Goal: Task Accomplishment & Management: Manage account settings

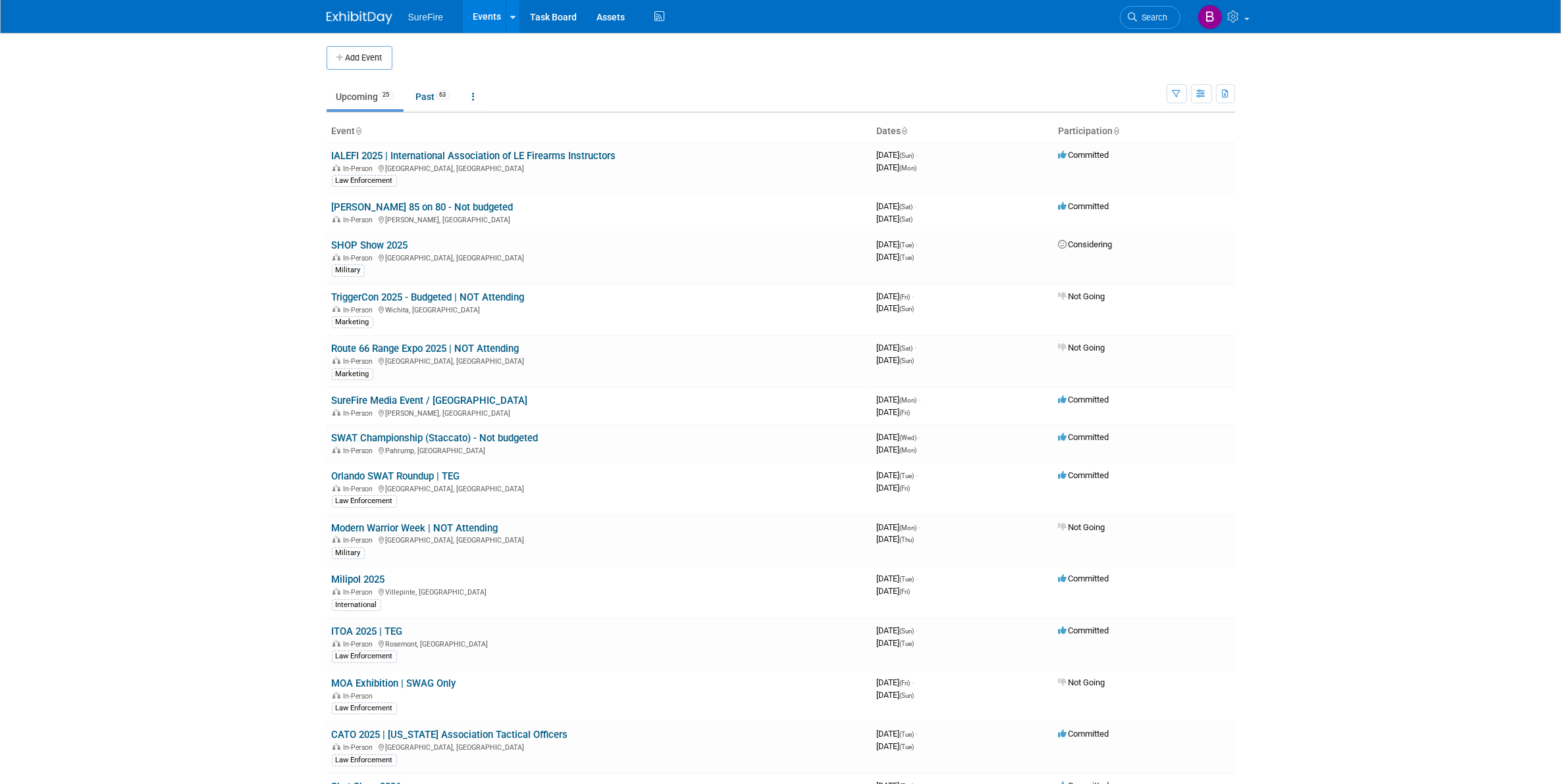
click at [426, 12] on span "SureFire" at bounding box center [425, 17] width 36 height 10
click at [620, 16] on link "Assets" at bounding box center [610, 16] width 48 height 33
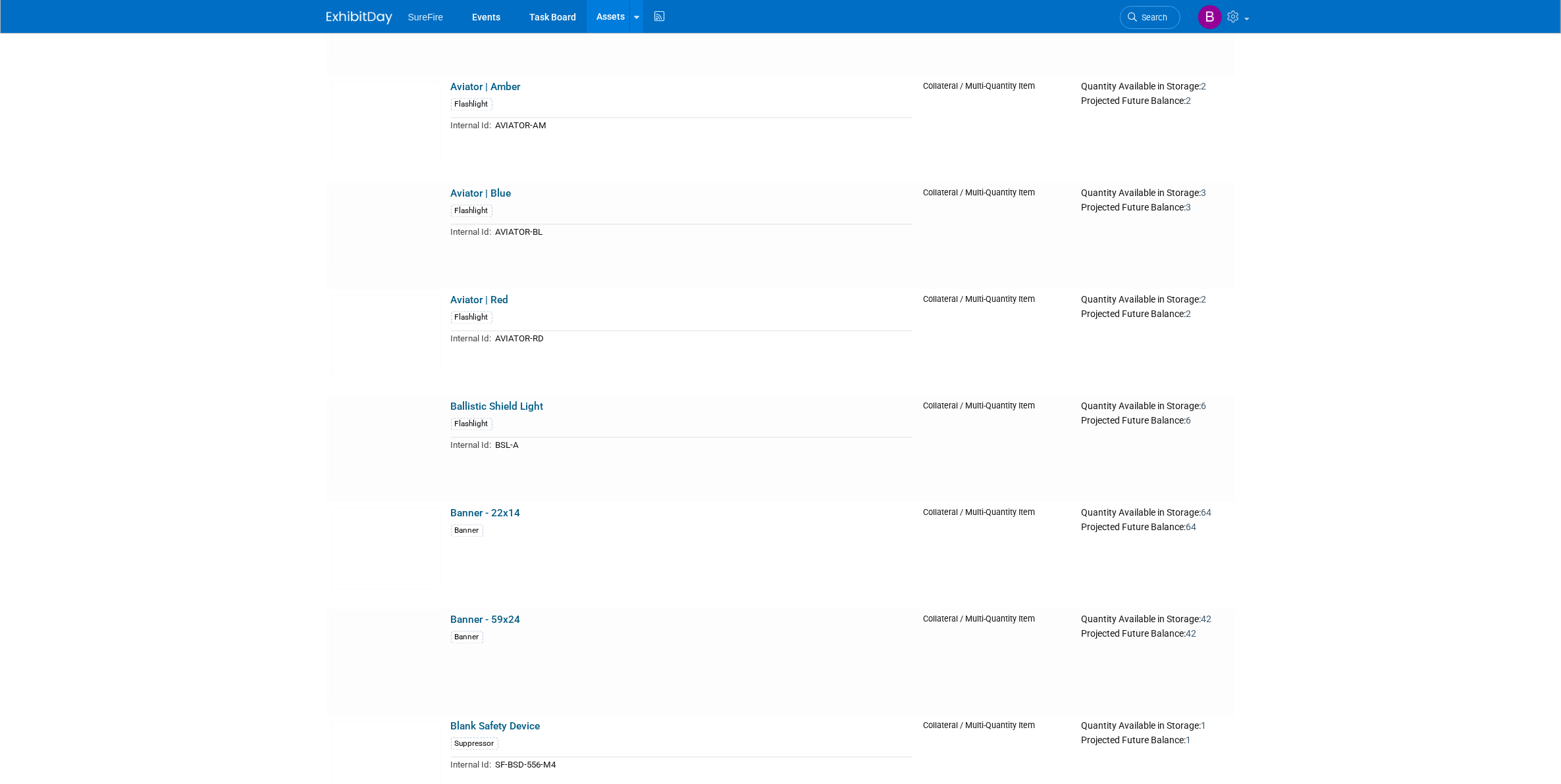
scroll to position [3290, 0]
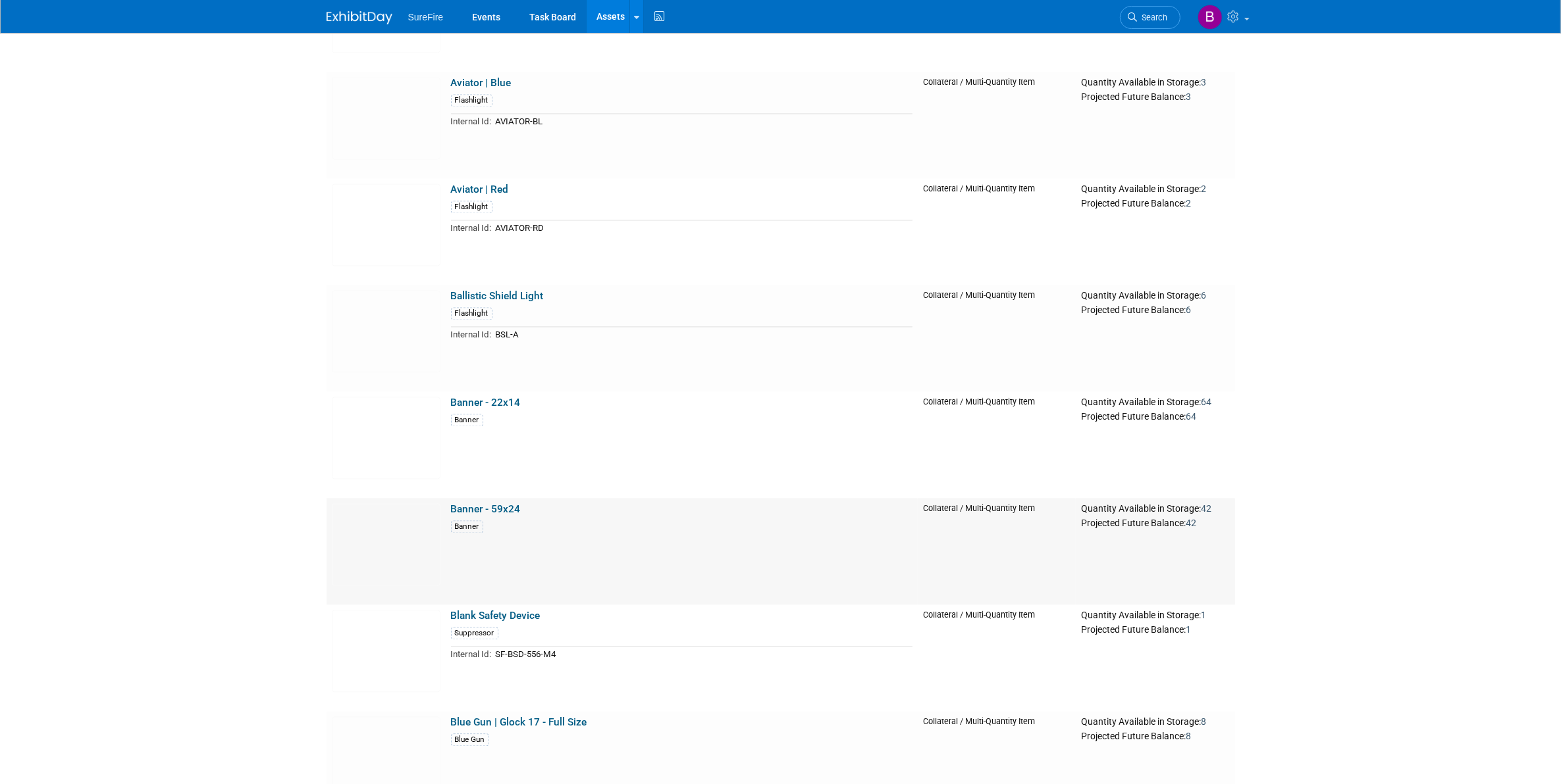
click at [485, 511] on link "Banner - 59x24" at bounding box center [486, 509] width 69 height 12
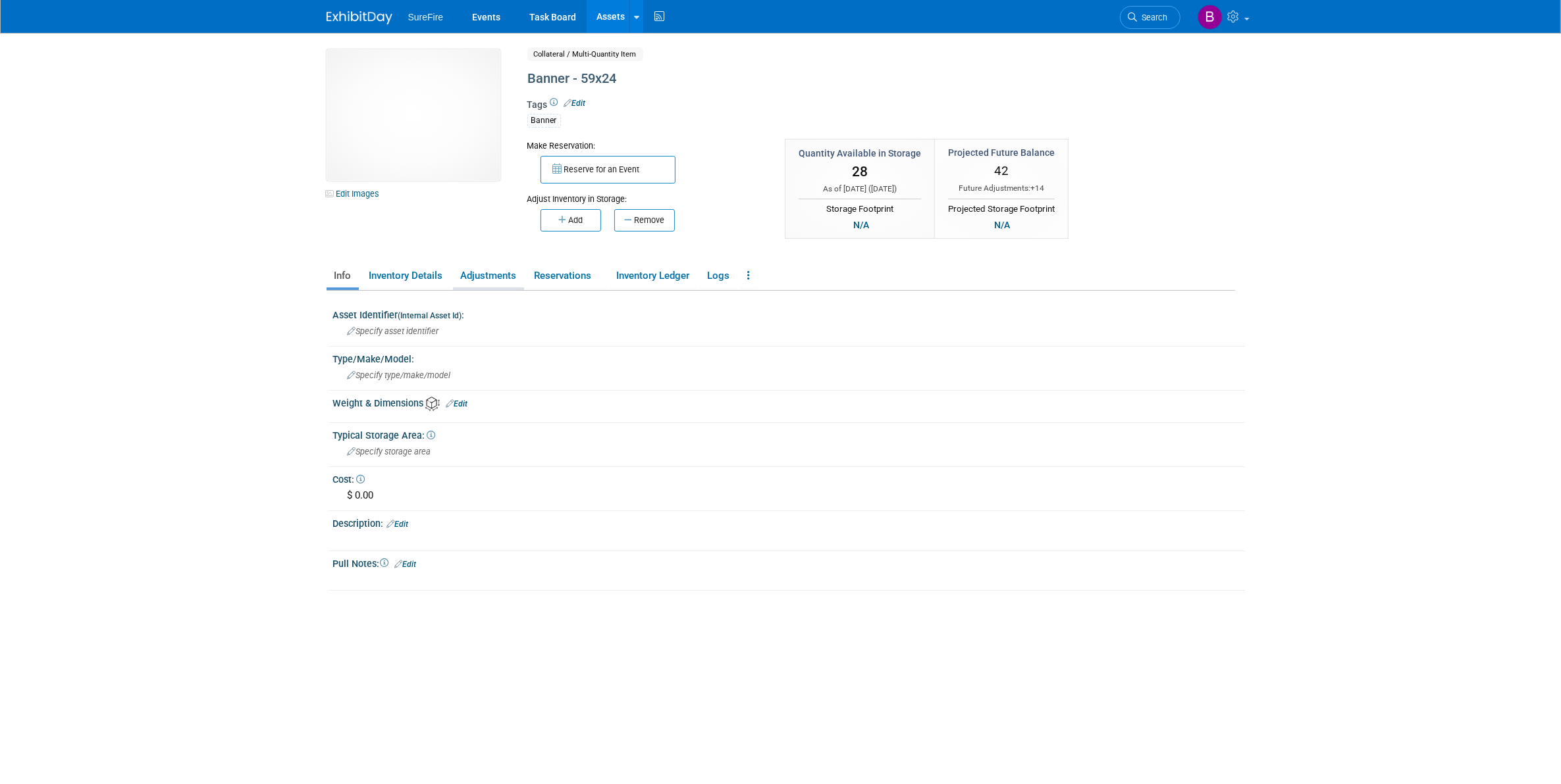
click at [502, 274] on link "Adjustments" at bounding box center [489, 276] width 71 height 23
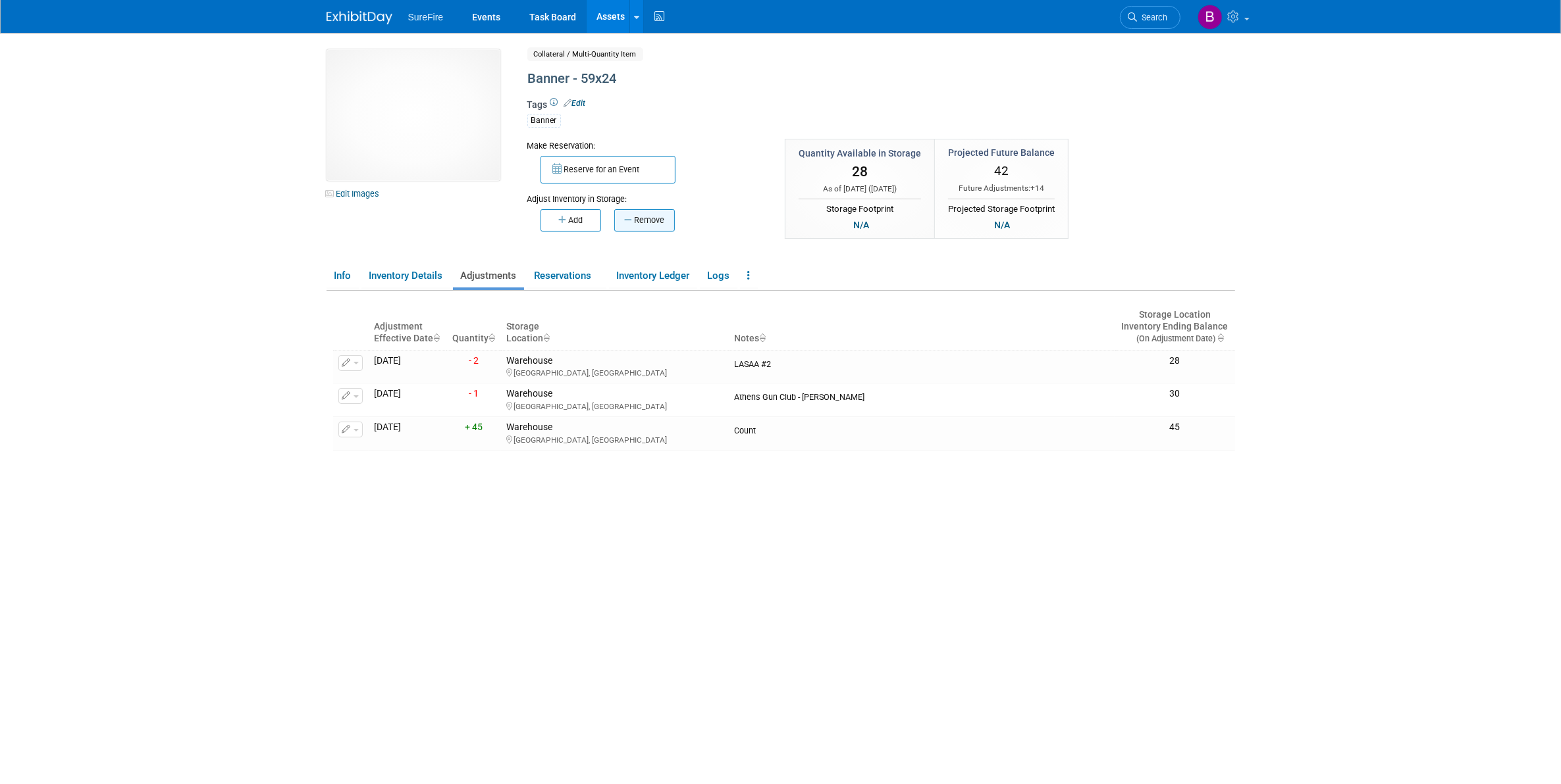
click at [633, 220] on button "Remove" at bounding box center [645, 220] width 61 height 23
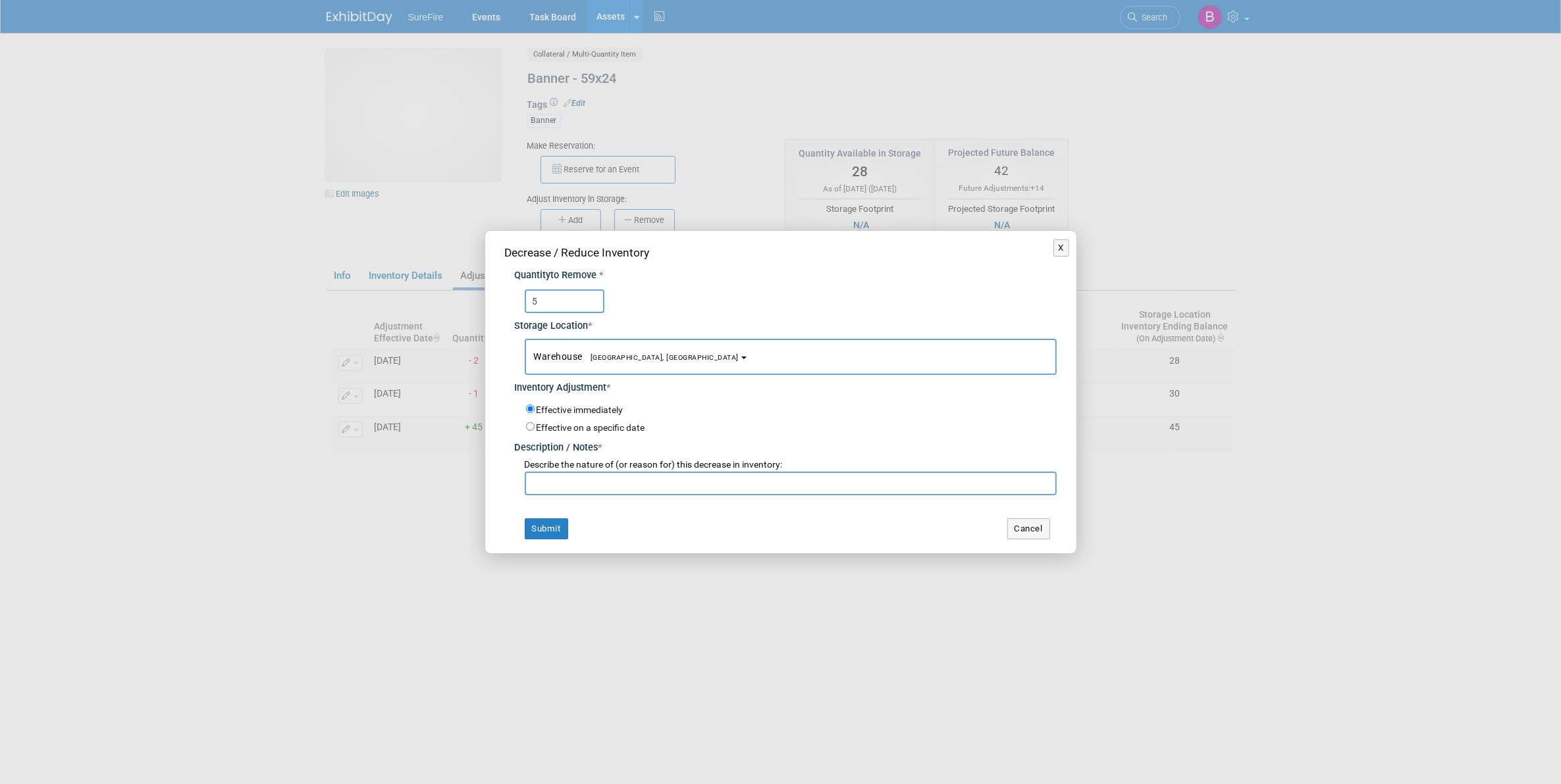
type input "5"
click at [583, 484] on input "text" at bounding box center [790, 483] width 532 height 23
type input "z"
type input "Memorial Valor"
click at [558, 526] on button "Submit" at bounding box center [547, 529] width 43 height 21
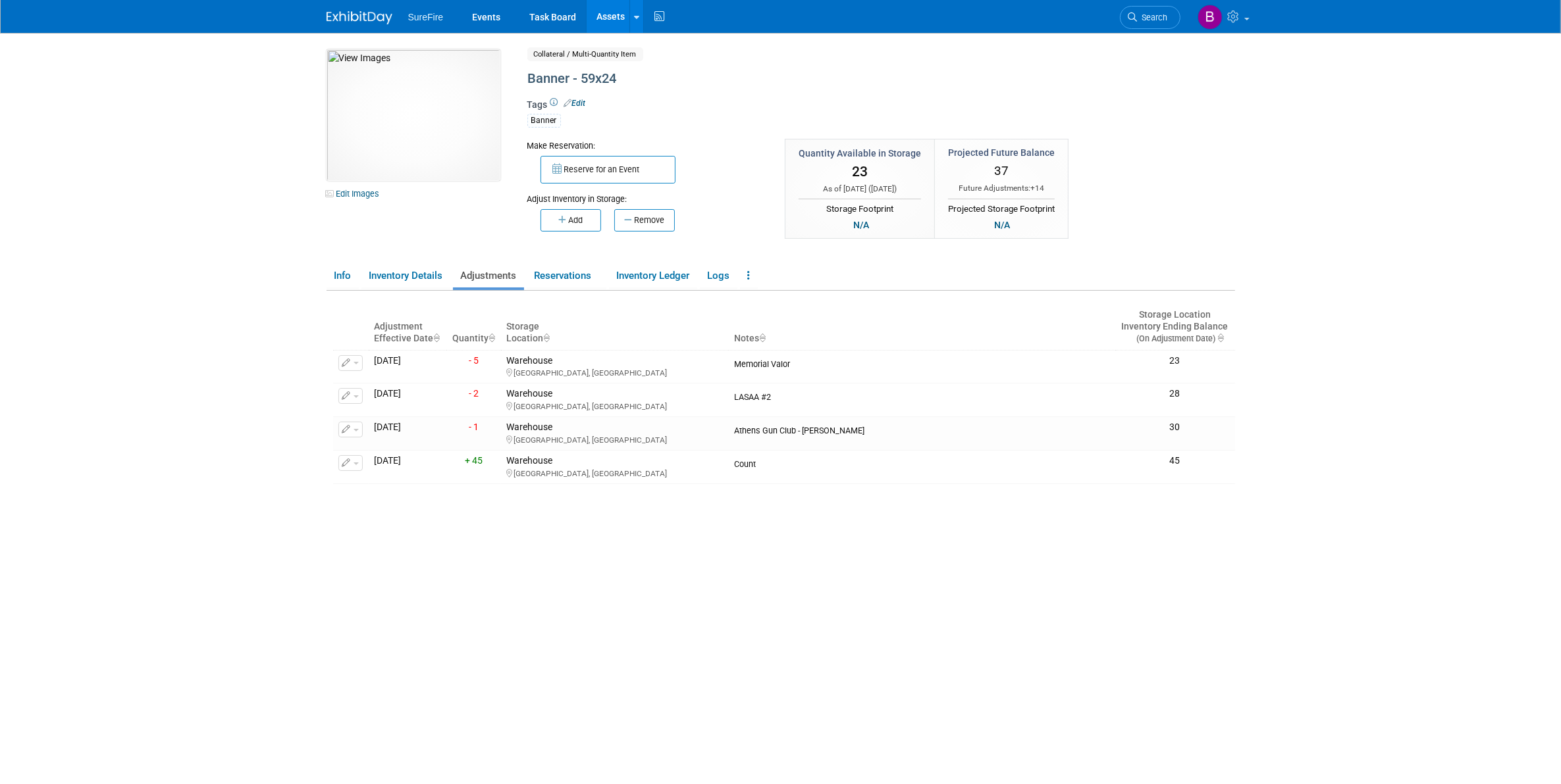
click at [613, 22] on link "Assets" at bounding box center [610, 16] width 48 height 33
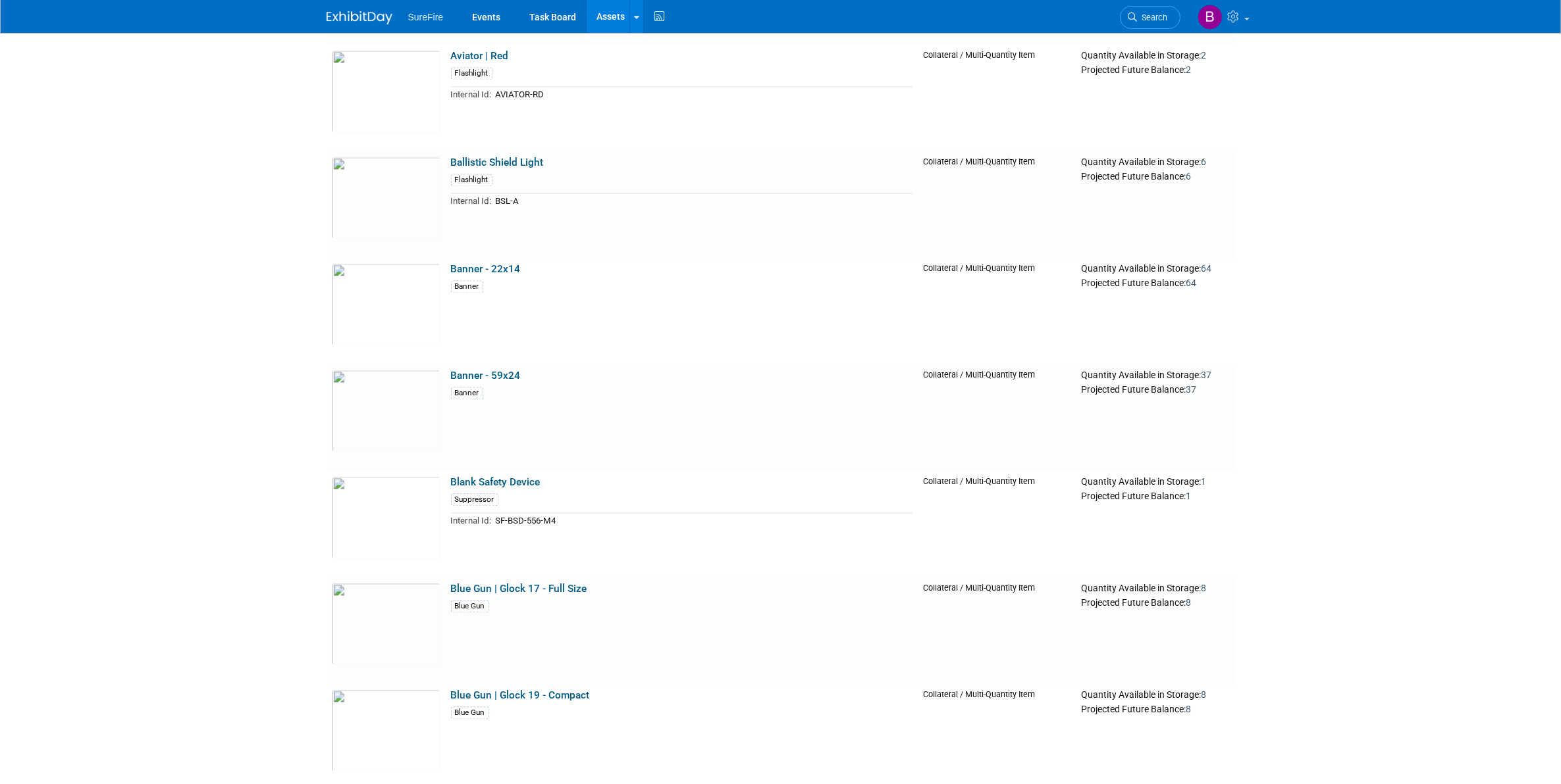
scroll to position [3454, 0]
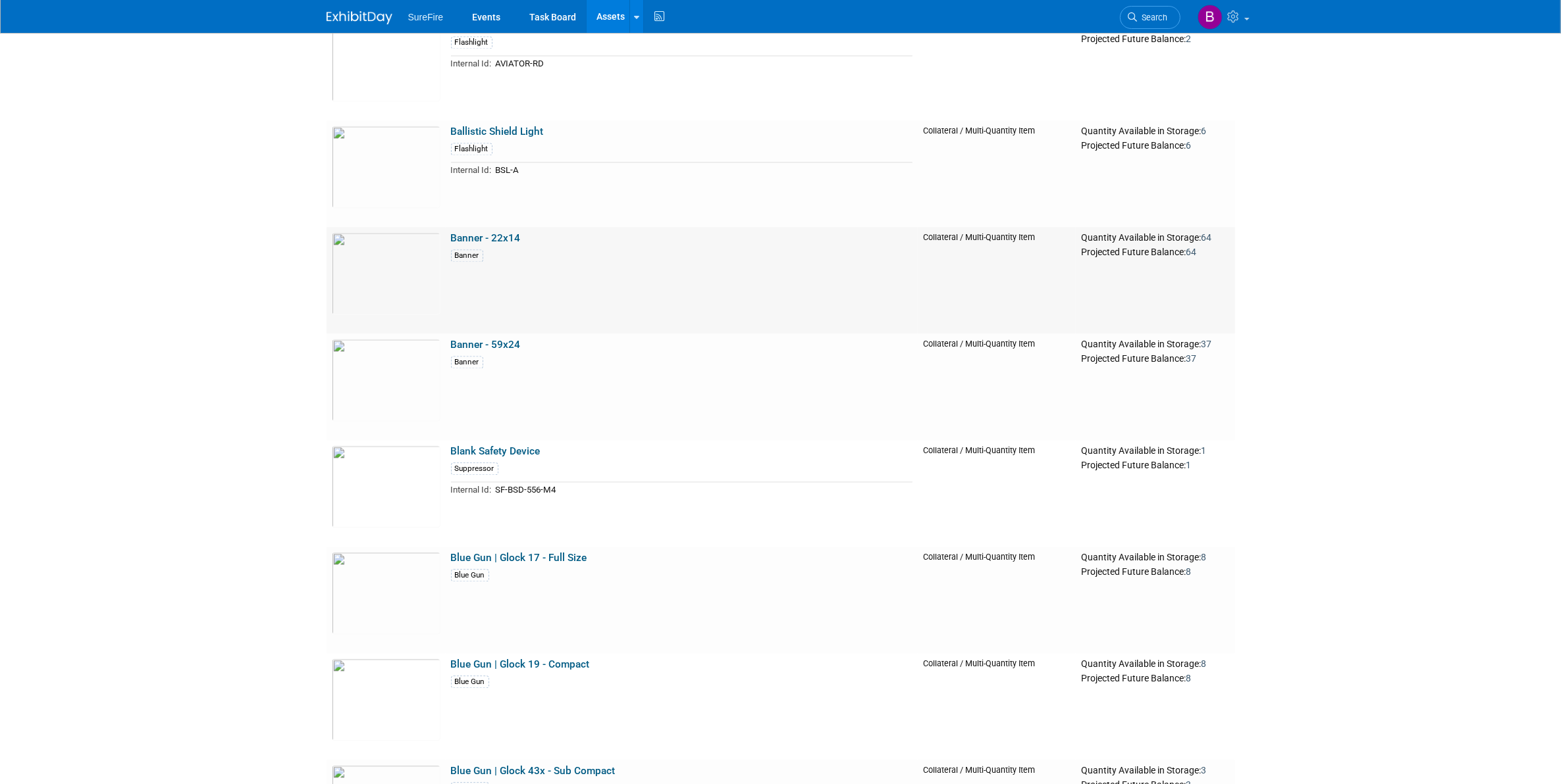
click at [472, 242] on link "Banner - 22x14" at bounding box center [486, 238] width 69 height 12
click at [403, 356] on img at bounding box center [385, 380] width 108 height 82
click at [392, 269] on img at bounding box center [385, 273] width 108 height 82
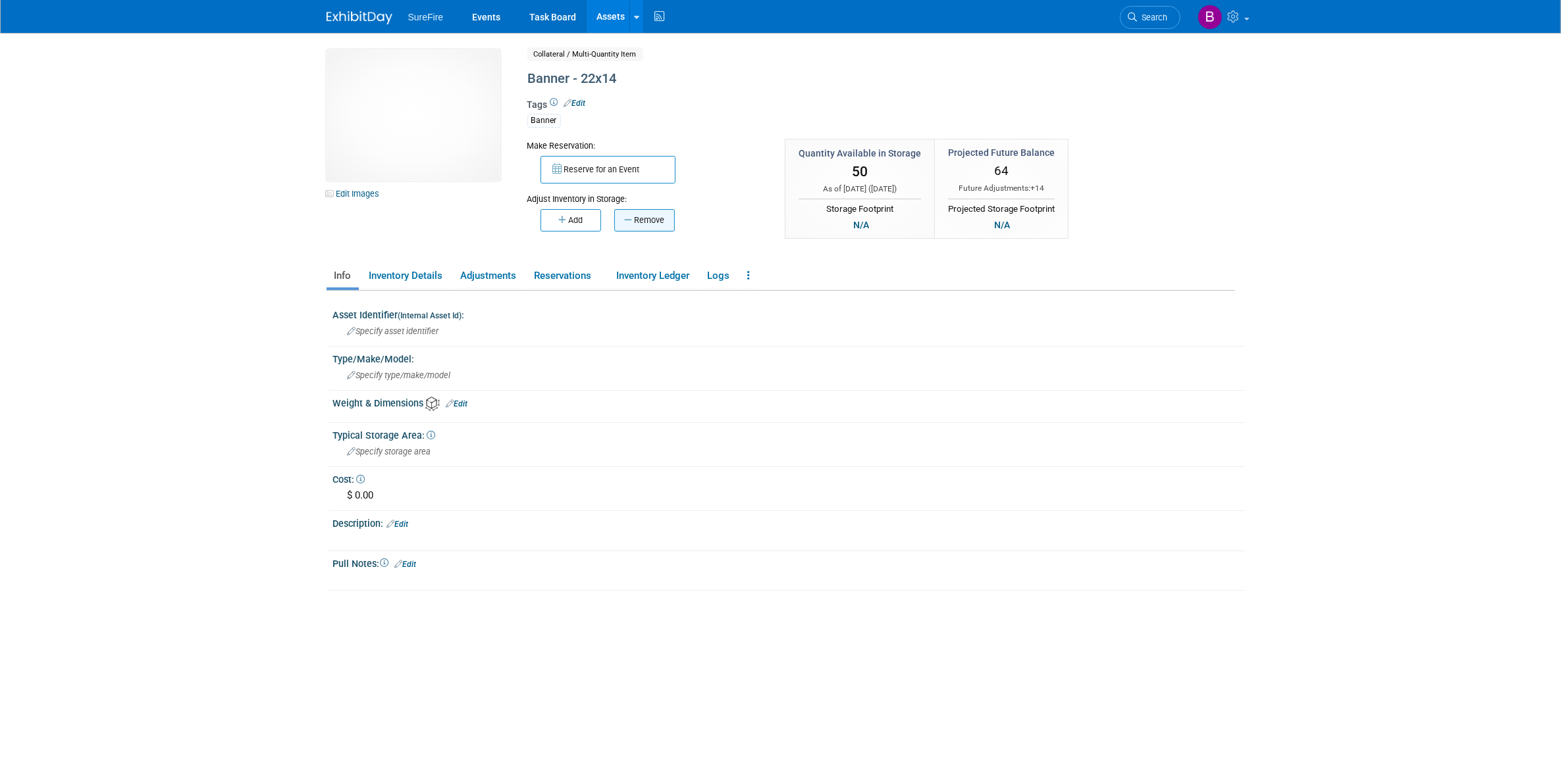
click at [633, 216] on button "Remove" at bounding box center [645, 220] width 61 height 23
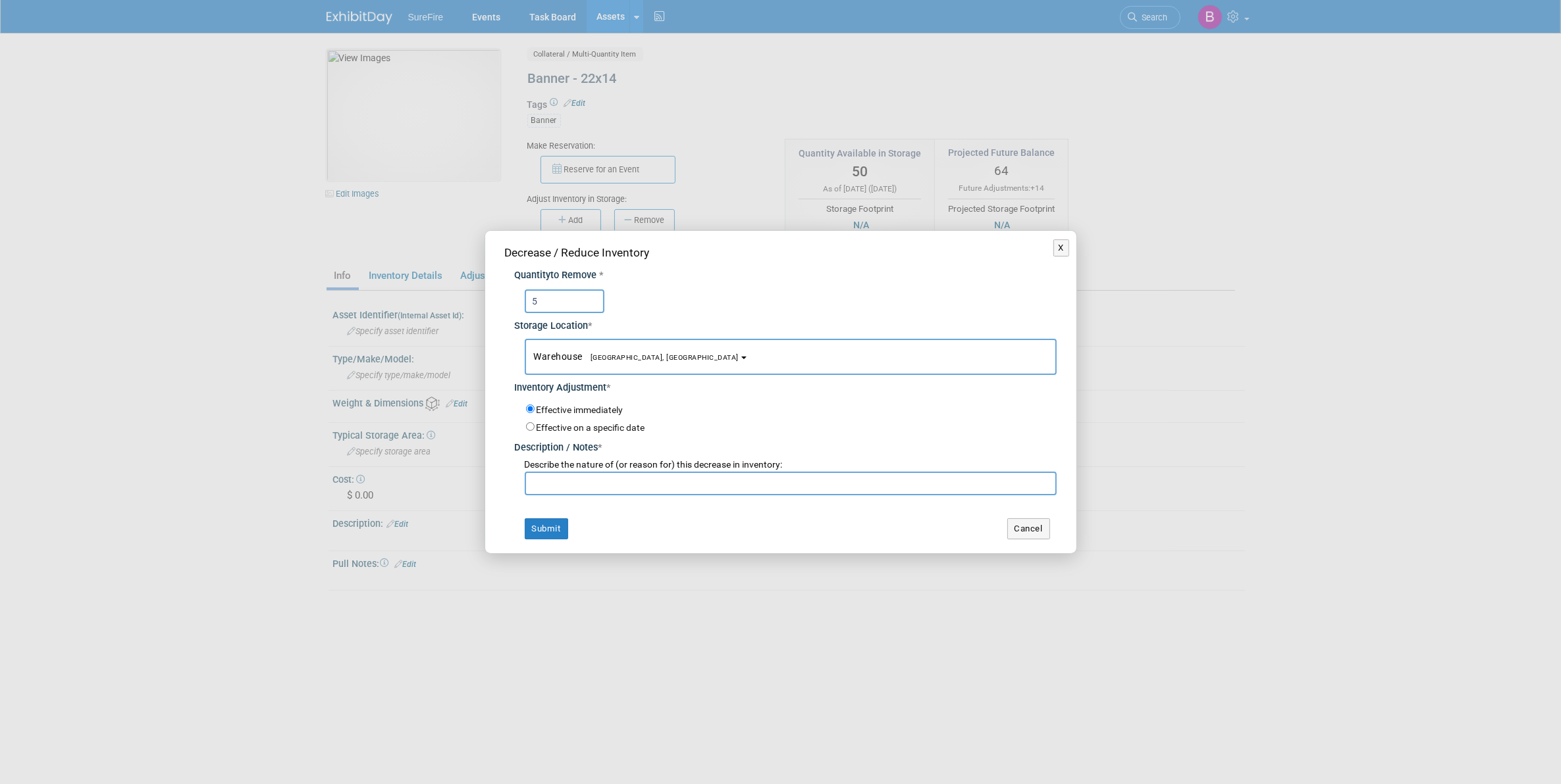
type input "5"
click at [589, 493] on input "text" at bounding box center [790, 483] width 532 height 23
type input "Memorial Valor"
click at [548, 532] on button "Submit" at bounding box center [547, 529] width 43 height 21
